Goal: Contribute content

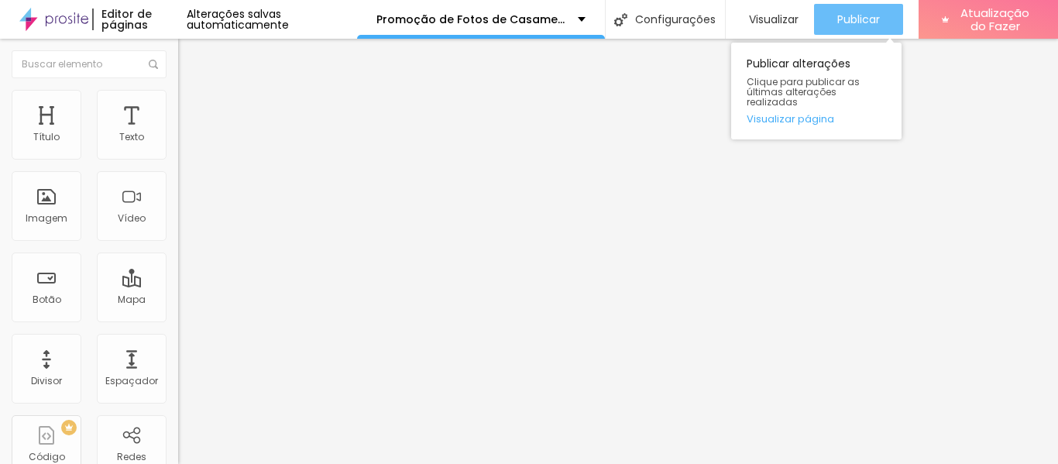
click at [862, 25] on font "Publicar" at bounding box center [858, 19] width 43 height 15
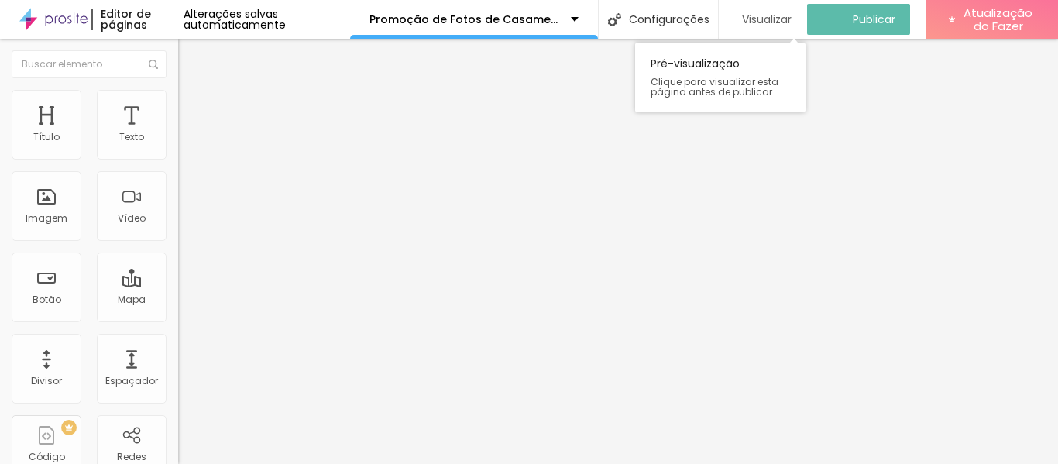
click at [776, 26] on font "Visualizar" at bounding box center [767, 19] width 50 height 15
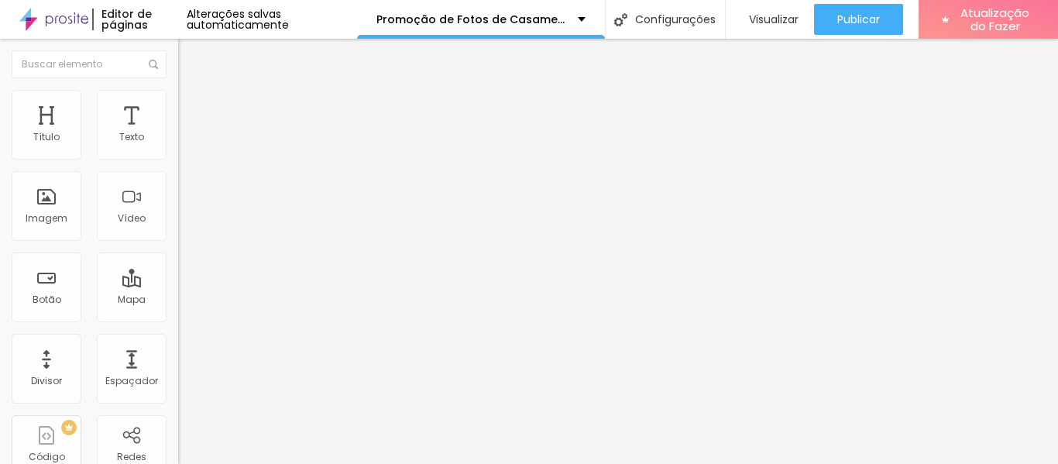
click at [186, 223] on icon "button" at bounding box center [189, 220] width 6 height 6
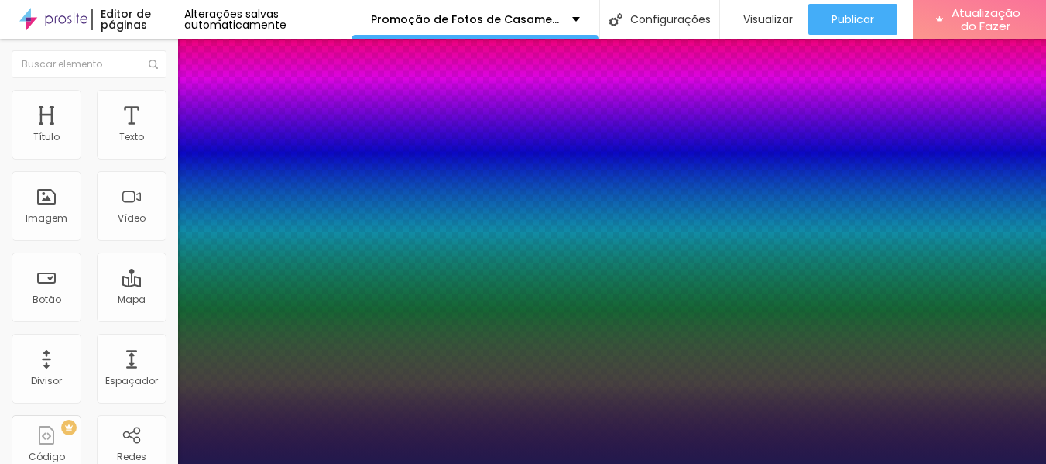
type input "1"
type input "8"
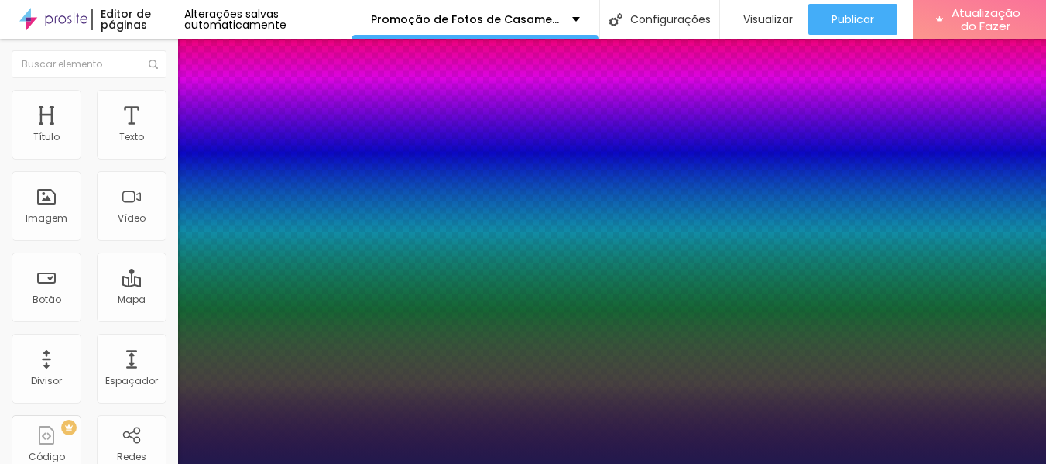
type input "2"
type input "1"
type input "22"
type input "1"
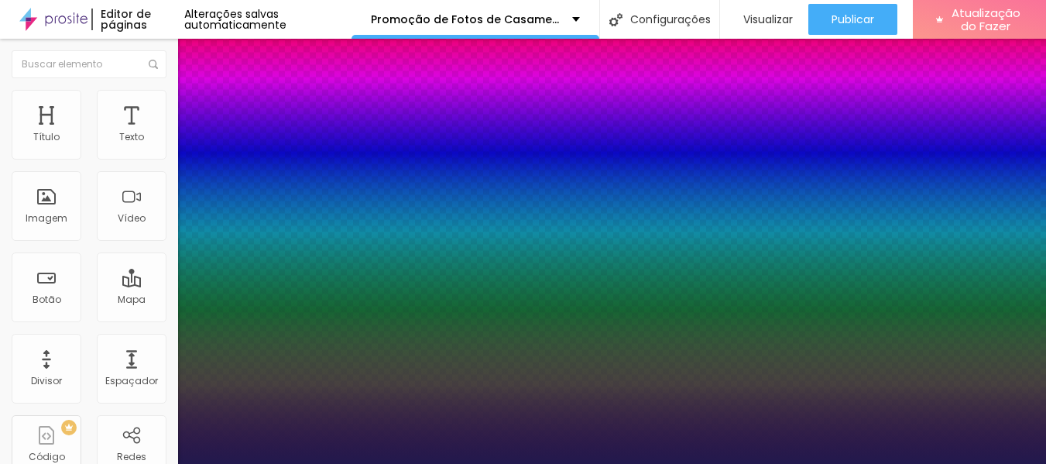
type input "22"
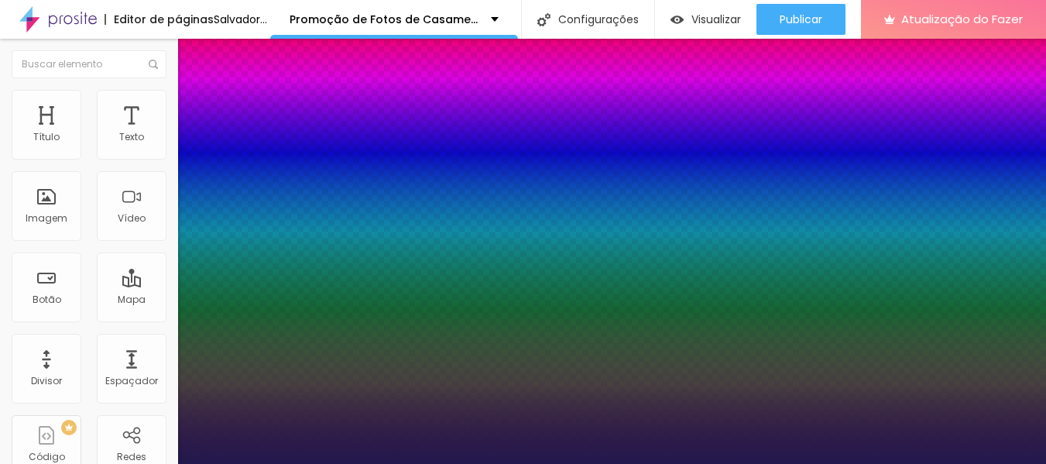
type input "1"
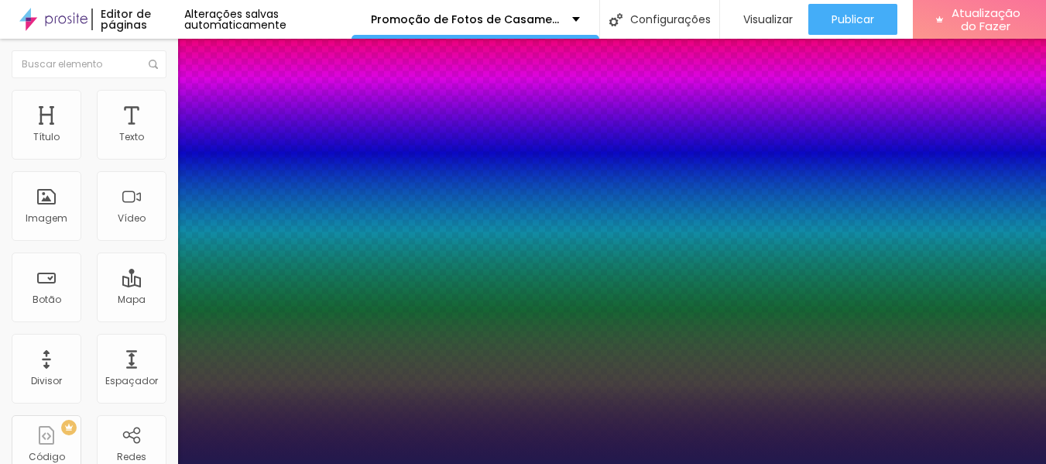
click at [938, 463] on div at bounding box center [523, 464] width 1046 height 0
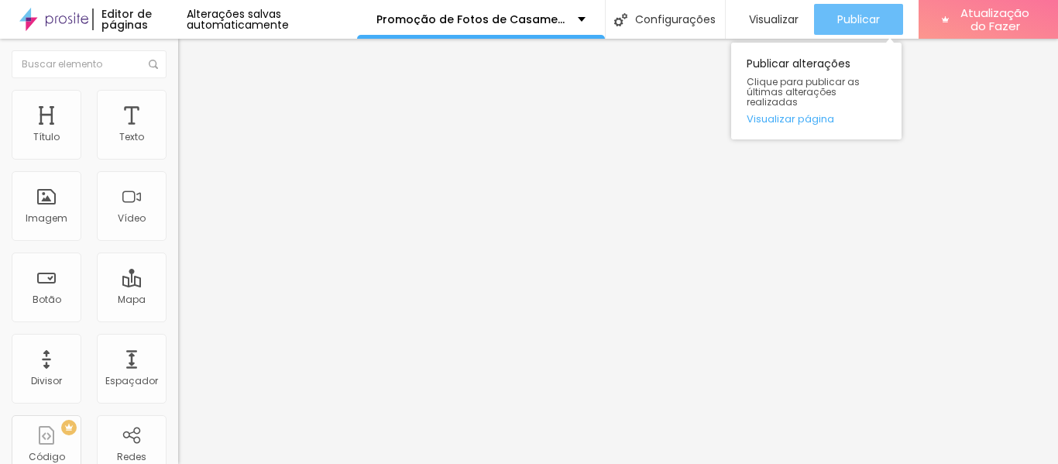
click at [857, 24] on font "Publicar" at bounding box center [858, 19] width 43 height 15
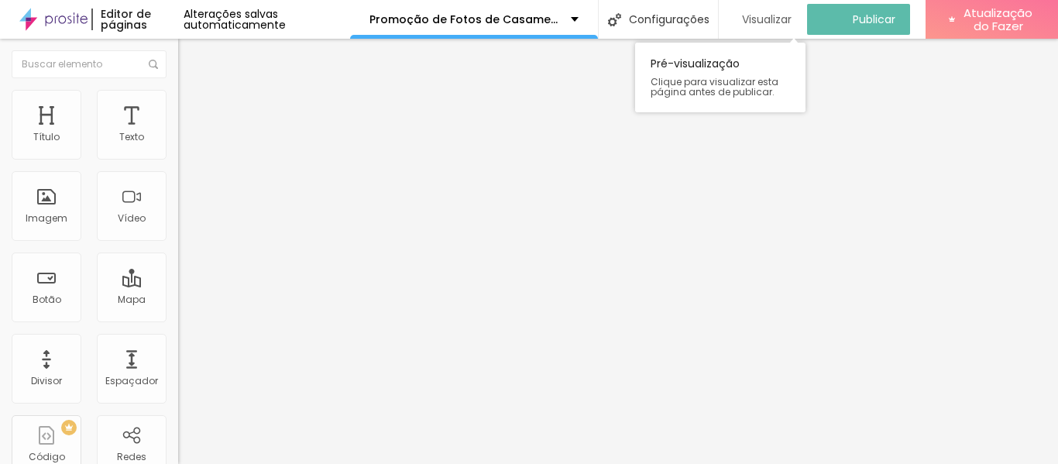
click at [770, 25] on font "Visualizar" at bounding box center [767, 19] width 50 height 15
